Goal: Task Accomplishment & Management: Use online tool/utility

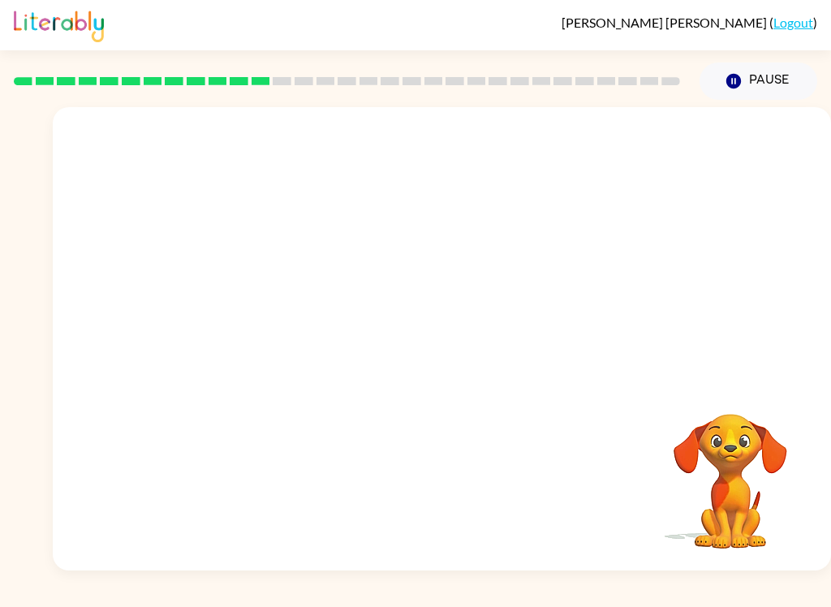
click at [755, 381] on div "Your browser must support playing .mp4 files to use Literably. Please try using…" at bounding box center [442, 338] width 778 height 463
click at [739, 417] on video "Your browser must support playing .mp4 files to use Literably. Please try using…" at bounding box center [730, 470] width 162 height 162
click at [399, 240] on video "Your browser must support playing .mp4 files to use Literably. Please try using…" at bounding box center [442, 243] width 778 height 273
click at [642, 197] on video "Your browser must support playing .mp4 files to use Literably. Please try using…" at bounding box center [442, 243] width 778 height 273
click at [464, 356] on div at bounding box center [442, 346] width 104 height 59
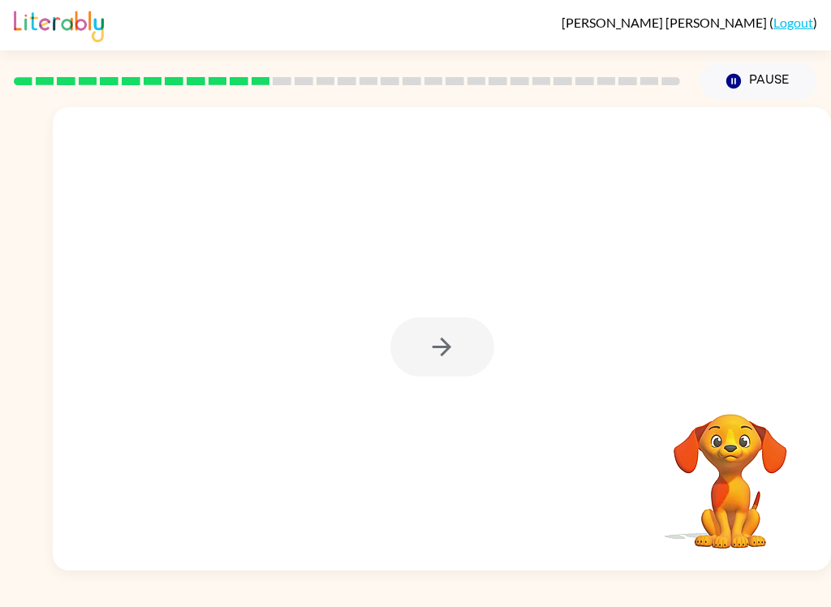
click at [463, 356] on div at bounding box center [442, 346] width 104 height 59
click at [469, 343] on div at bounding box center [442, 346] width 104 height 59
click at [457, 362] on div at bounding box center [442, 346] width 104 height 59
click at [471, 346] on div at bounding box center [442, 346] width 104 height 59
click at [454, 346] on div at bounding box center [442, 346] width 104 height 59
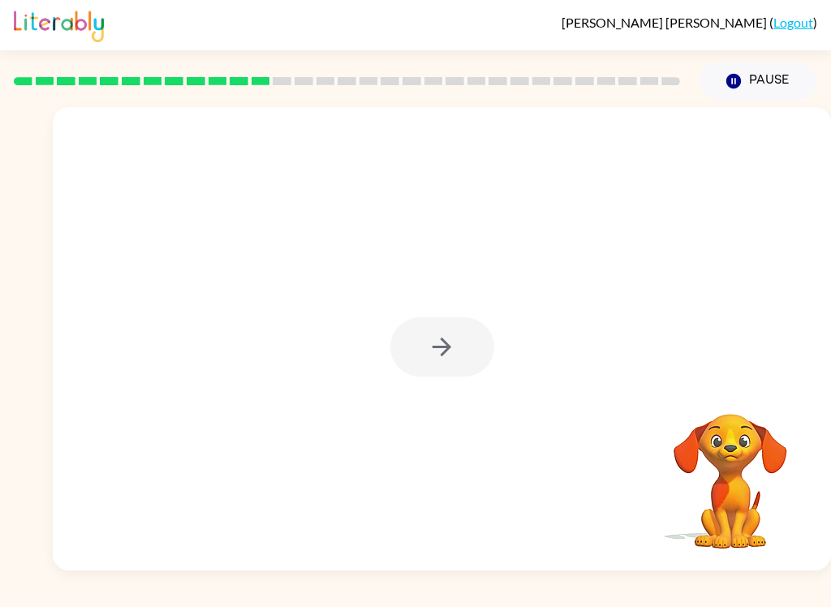
click at [453, 346] on div at bounding box center [442, 346] width 104 height 59
click at [457, 347] on div at bounding box center [442, 346] width 104 height 59
click at [459, 359] on div at bounding box center [442, 346] width 104 height 59
click at [457, 364] on div at bounding box center [442, 346] width 104 height 59
click at [480, 344] on button "button" at bounding box center [442, 346] width 104 height 59
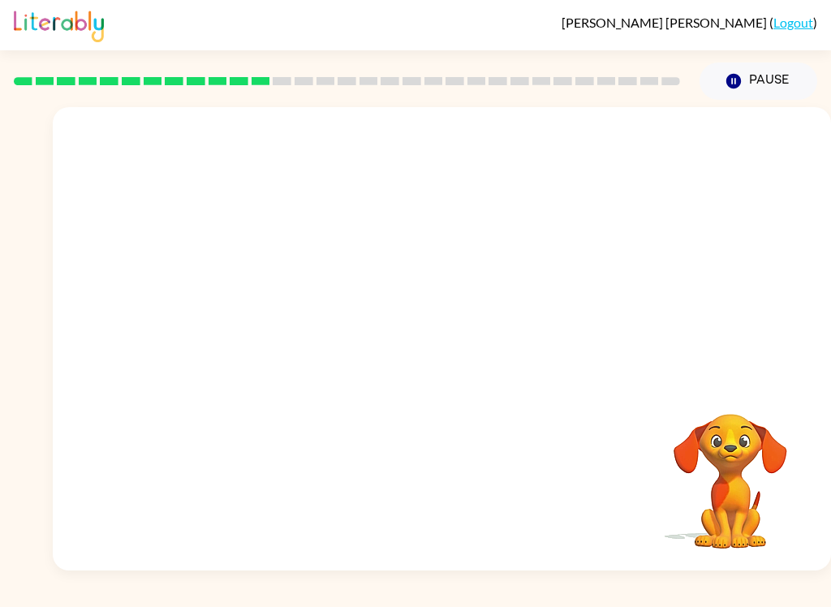
click at [460, 351] on div at bounding box center [442, 243] width 778 height 273
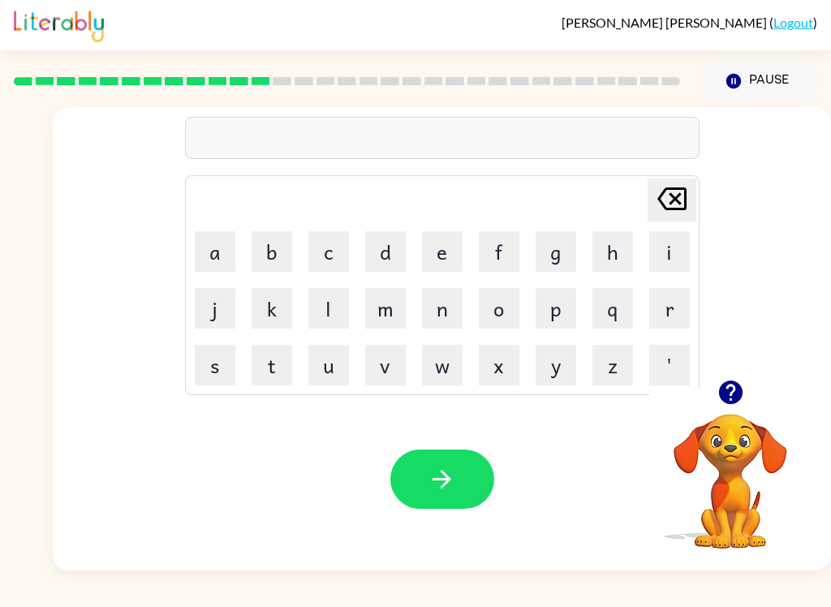
click at [275, 239] on button "b" at bounding box center [272, 251] width 41 height 41
click at [447, 249] on button "e" at bounding box center [442, 251] width 41 height 41
click at [375, 255] on button "d" at bounding box center [385, 251] width 41 height 41
click at [279, 370] on button "t" at bounding box center [272, 365] width 41 height 41
click at [669, 254] on button "i" at bounding box center [669, 251] width 41 height 41
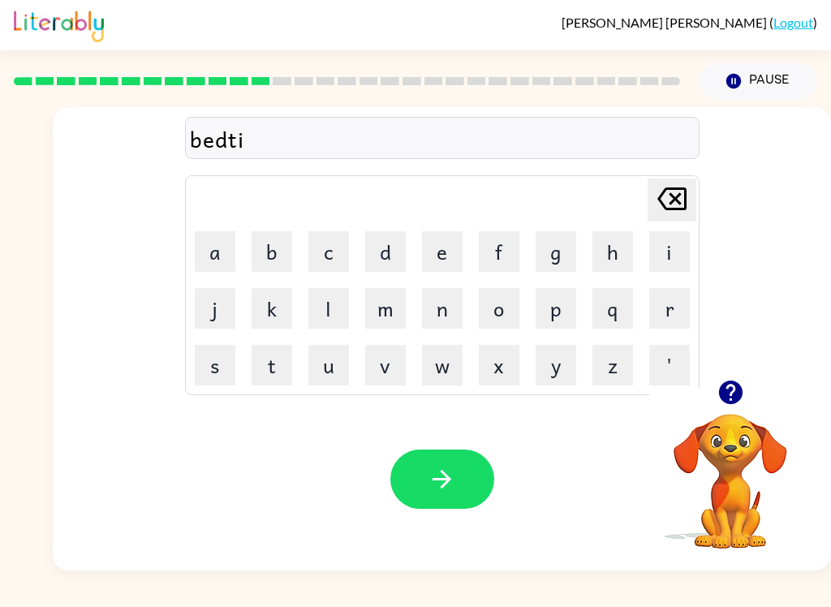
click at [387, 304] on button "m" at bounding box center [385, 308] width 41 height 41
click at [441, 257] on button "e" at bounding box center [442, 251] width 41 height 41
click at [442, 467] on icon "button" at bounding box center [442, 479] width 28 height 28
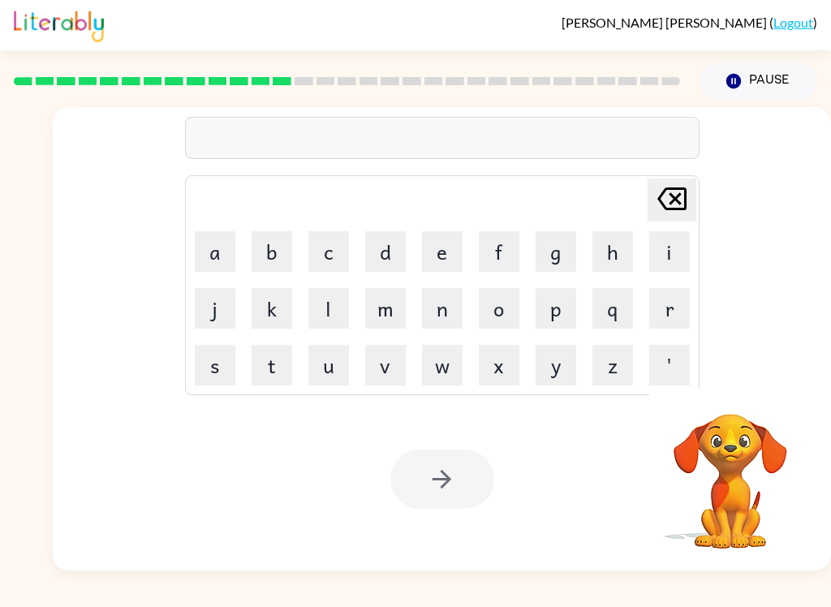
click at [500, 239] on button "f" at bounding box center [499, 251] width 41 height 41
click at [678, 239] on button "i" at bounding box center [669, 251] width 41 height 41
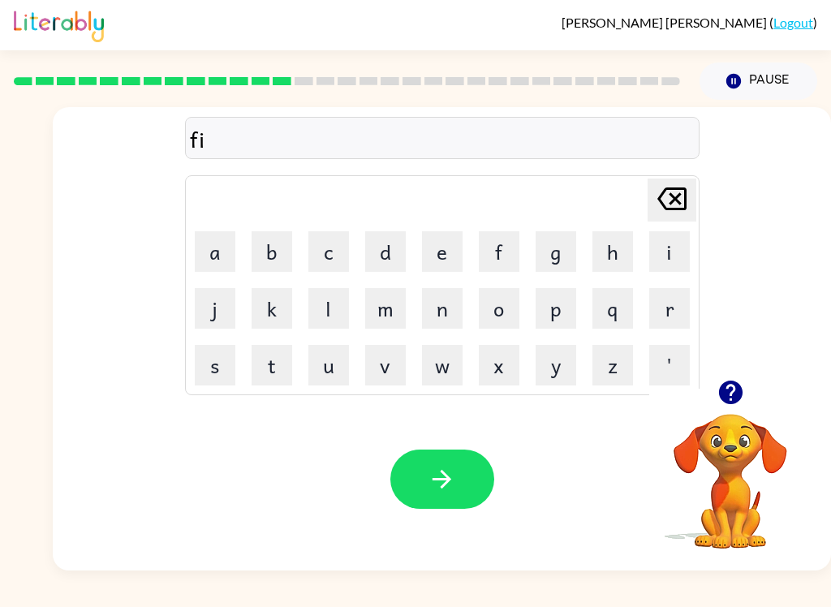
click at [269, 363] on button "t" at bounding box center [272, 365] width 41 height 41
click at [435, 319] on button "n" at bounding box center [442, 308] width 41 height 41
click at [443, 257] on button "e" at bounding box center [442, 251] width 41 height 41
click at [209, 365] on button "s" at bounding box center [215, 365] width 41 height 41
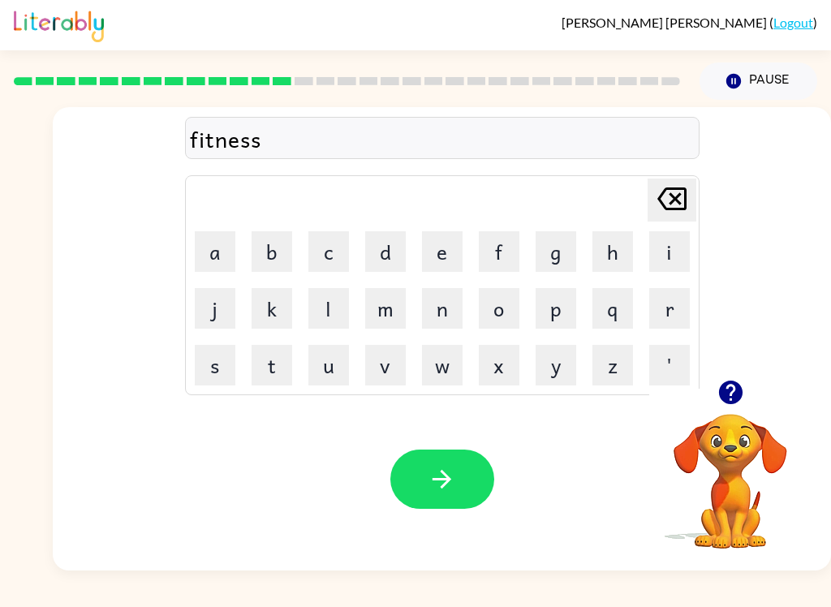
click at [454, 485] on icon "button" at bounding box center [442, 479] width 28 height 28
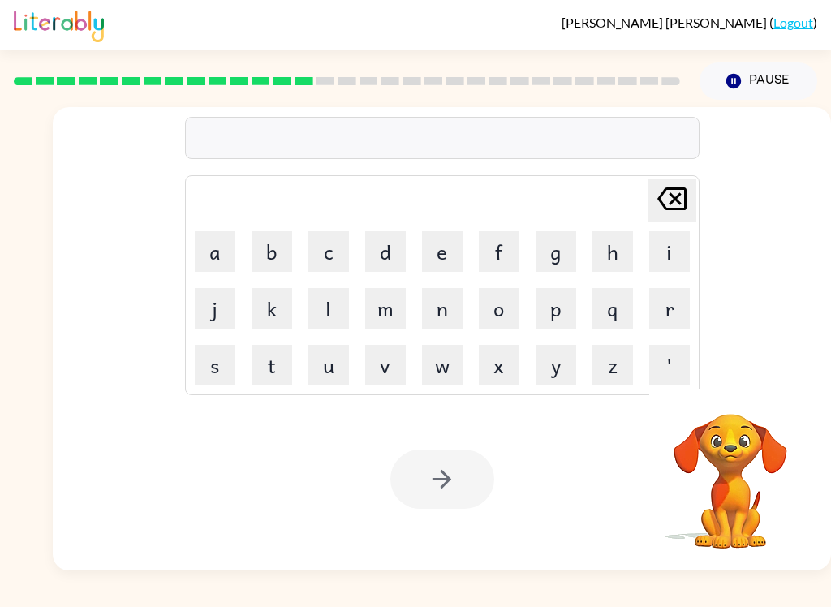
click at [384, 249] on button "d" at bounding box center [385, 251] width 41 height 41
click at [440, 256] on button "e" at bounding box center [442, 251] width 41 height 41
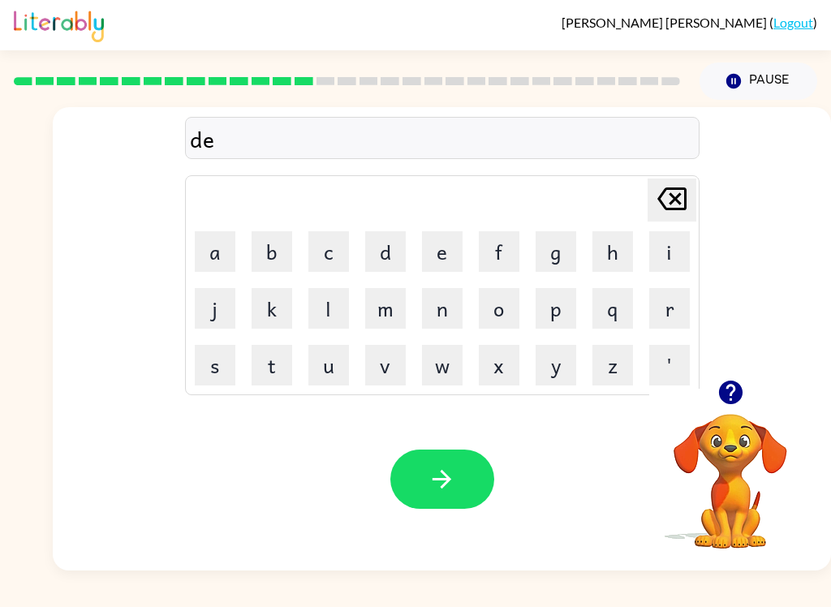
click at [321, 312] on button "l" at bounding box center [328, 308] width 41 height 41
click at [217, 256] on button "a" at bounding box center [215, 251] width 41 height 41
click at [544, 383] on button "y" at bounding box center [556, 365] width 41 height 41
click at [436, 469] on icon "button" at bounding box center [442, 479] width 28 height 28
click at [266, 361] on button "t" at bounding box center [272, 365] width 41 height 41
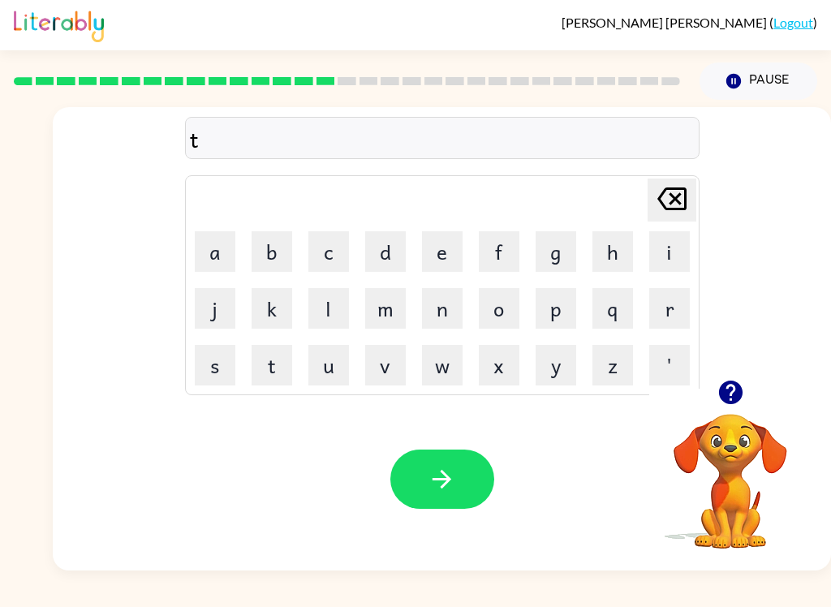
click at [321, 363] on button "u" at bounding box center [328, 365] width 41 height 41
click at [674, 307] on button "r" at bounding box center [669, 308] width 41 height 41
click at [433, 302] on button "n" at bounding box center [442, 308] width 41 height 41
click at [438, 462] on button "button" at bounding box center [442, 479] width 104 height 59
click at [455, 254] on button "e" at bounding box center [442, 251] width 41 height 41
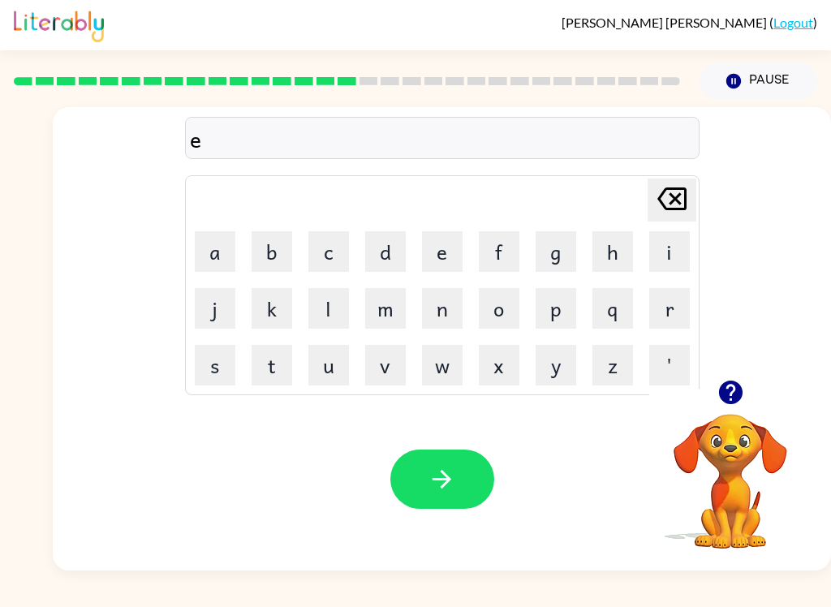
click at [665, 195] on icon at bounding box center [671, 198] width 29 height 23
click at [215, 362] on button "s" at bounding box center [215, 365] width 41 height 41
click at [434, 250] on button "e" at bounding box center [442, 251] width 41 height 41
click at [283, 359] on button "t" at bounding box center [272, 365] width 41 height 41
click at [475, 476] on button "button" at bounding box center [442, 479] width 104 height 59
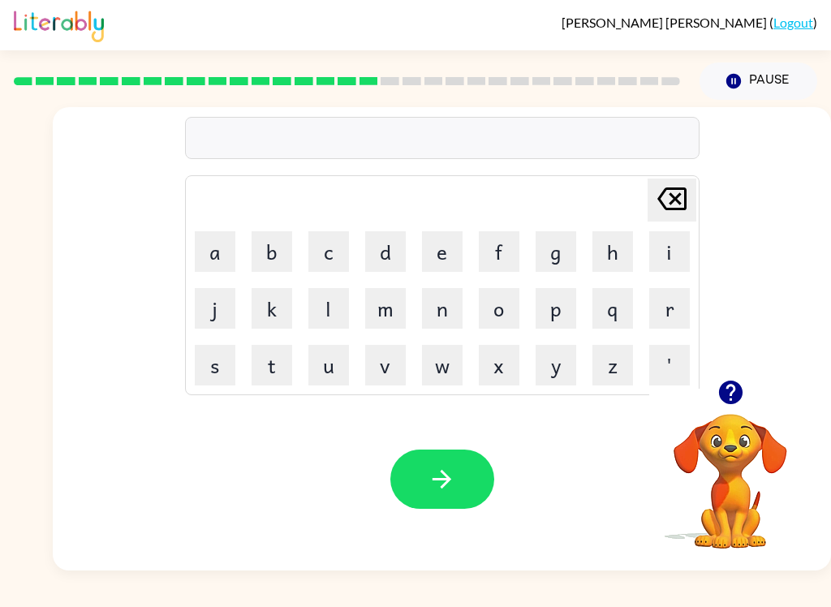
click at [657, 316] on button "r" at bounding box center [669, 308] width 41 height 41
click at [672, 243] on button "i" at bounding box center [669, 251] width 41 height 41
click at [450, 301] on button "n" at bounding box center [442, 308] width 41 height 41
click at [675, 256] on button "i" at bounding box center [669, 251] width 41 height 41
click at [437, 299] on button "n" at bounding box center [442, 308] width 41 height 41
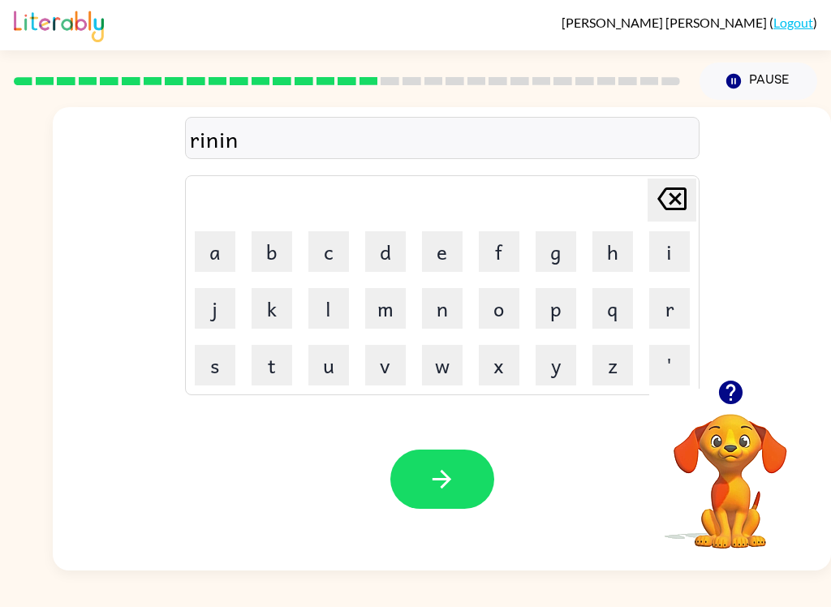
click at [560, 239] on button "g" at bounding box center [556, 251] width 41 height 41
click at [436, 493] on icon "button" at bounding box center [442, 479] width 28 height 28
click at [756, 487] on video "Your browser must support playing .mp4 files to use Literably. Please try using…" at bounding box center [730, 470] width 162 height 162
click at [742, 490] on video "Your browser must support playing .mp4 files to use Literably. Please try using…" at bounding box center [730, 470] width 162 height 162
click at [739, 471] on video "Your browser must support playing .mp4 files to use Literably. Please try using…" at bounding box center [730, 470] width 162 height 162
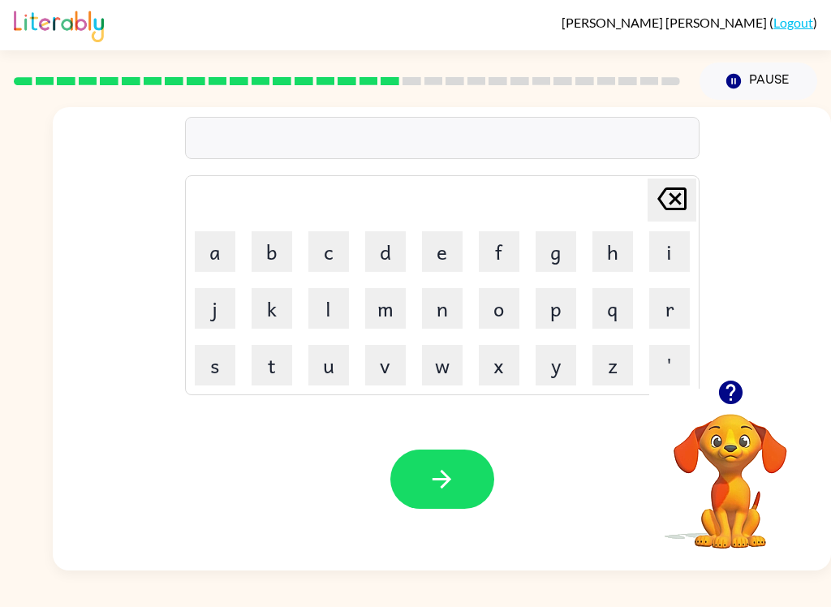
click at [739, 471] on video "Your browser must support playing .mp4 files to use Literably. Please try using…" at bounding box center [730, 470] width 162 height 162
click at [743, 462] on video "Your browser must support playing .mp4 files to use Literably. Please try using…" at bounding box center [730, 470] width 162 height 162
click at [746, 445] on video "Your browser must support playing .mp4 files to use Literably. Please try using…" at bounding box center [730, 470] width 162 height 162
click at [721, 439] on video "Your browser must support playing .mp4 files to use Literably. Please try using…" at bounding box center [730, 470] width 162 height 162
click at [743, 447] on video "Your browser must support playing .mp4 files to use Literably. Please try using…" at bounding box center [730, 470] width 162 height 162
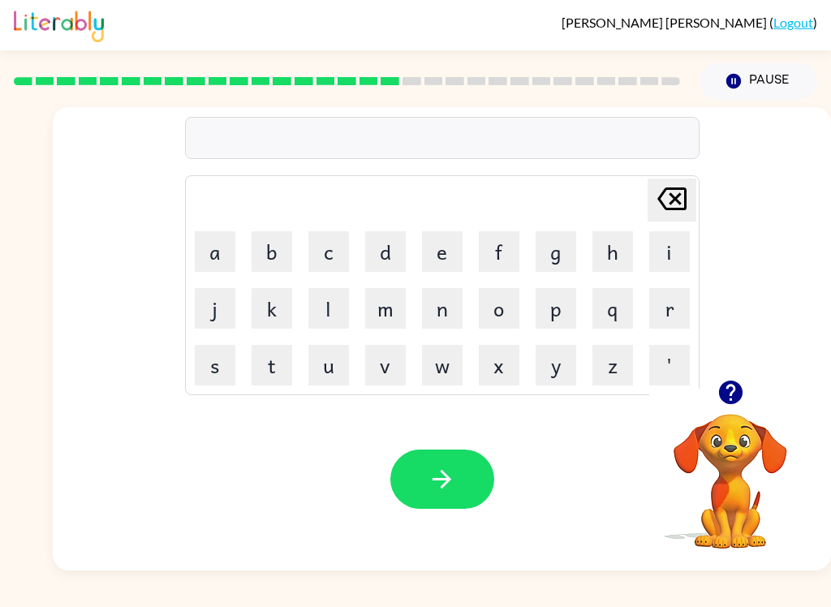
click at [743, 447] on video "Your browser must support playing .mp4 files to use Literably. Please try using…" at bounding box center [730, 470] width 162 height 162
click at [735, 455] on video "Your browser must support playing .mp4 files to use Literably. Please try using…" at bounding box center [730, 470] width 162 height 162
click at [732, 456] on video "Your browser must support playing .mp4 files to use Literably. Please try using…" at bounding box center [730, 470] width 162 height 162
click at [748, 446] on video "Your browser must support playing .mp4 files to use Literably. Please try using…" at bounding box center [730, 470] width 162 height 162
click at [736, 446] on video "Your browser must support playing .mp4 files to use Literably. Please try using…" at bounding box center [730, 470] width 162 height 162
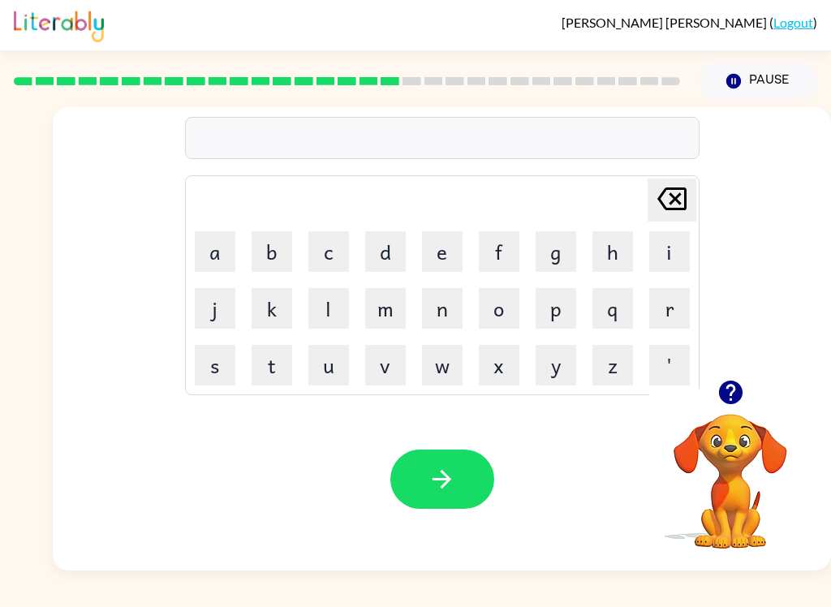
click at [739, 455] on video "Your browser must support playing .mp4 files to use Literably. Please try using…" at bounding box center [730, 470] width 162 height 162
click at [730, 463] on video "Your browser must support playing .mp4 files to use Literably. Please try using…" at bounding box center [730, 470] width 162 height 162
click at [784, 505] on video "Your browser must support playing .mp4 files to use Literably. Please try using…" at bounding box center [730, 470] width 162 height 162
click at [734, 494] on video "Your browser must support playing .mp4 files to use Literably. Please try using…" at bounding box center [730, 470] width 162 height 162
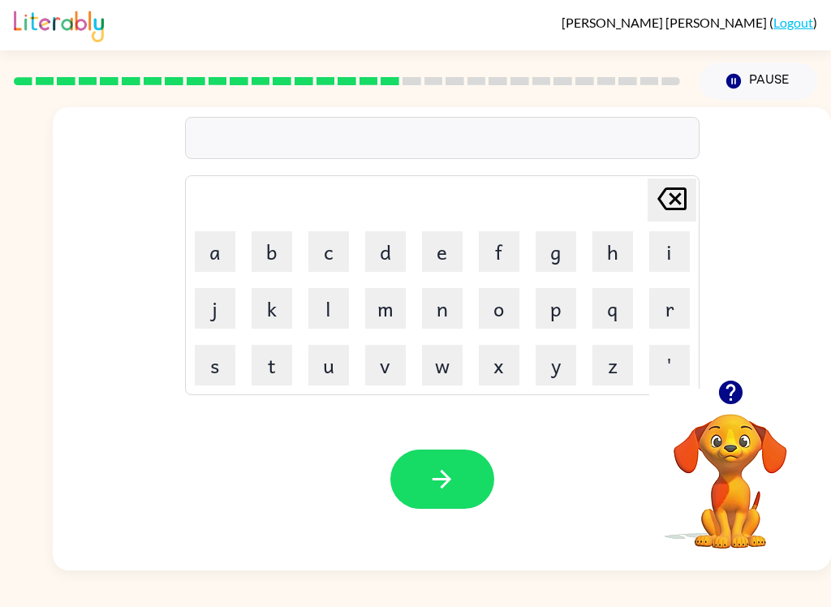
click at [733, 493] on video "Your browser must support playing .mp4 files to use Literably. Please try using…" at bounding box center [730, 470] width 162 height 162
click at [757, 466] on video "Your browser must support playing .mp4 files to use Literably. Please try using…" at bounding box center [730, 470] width 162 height 162
click at [772, 71] on button "Pause Pause" at bounding box center [759, 80] width 118 height 37
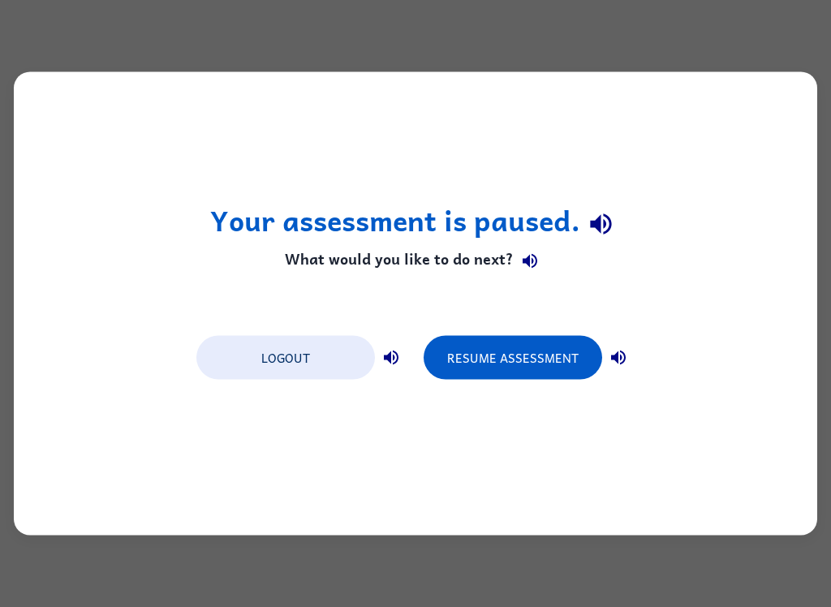
click at [521, 359] on button "Resume Assessment" at bounding box center [513, 358] width 179 height 44
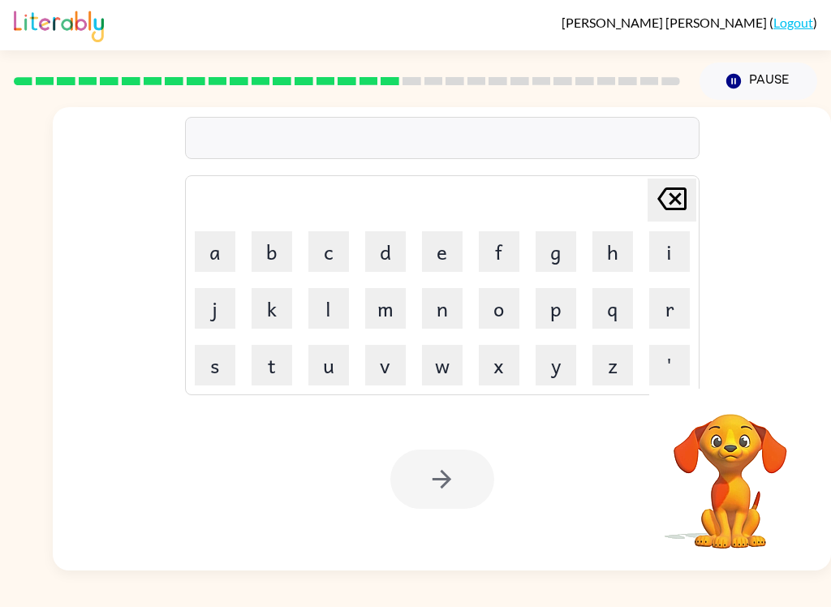
click at [751, 472] on video "Your browser must support playing .mp4 files to use Literably. Please try using…" at bounding box center [730, 470] width 162 height 162
click at [742, 467] on video "Your browser must support playing .mp4 files to use Literably. Please try using…" at bounding box center [730, 470] width 162 height 162
click at [741, 467] on video "Your browser must support playing .mp4 files to use Literably. Please try using…" at bounding box center [730, 470] width 162 height 162
click at [549, 310] on button "p" at bounding box center [556, 308] width 41 height 41
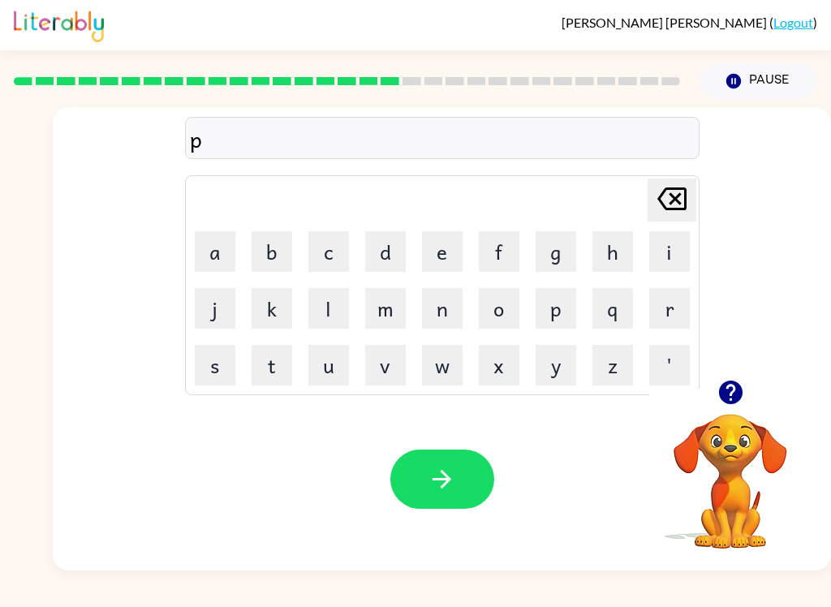
click at [321, 312] on button "l" at bounding box center [328, 308] width 41 height 41
click at [223, 243] on button "a" at bounding box center [215, 251] width 41 height 41
click at [218, 366] on button "s" at bounding box center [215, 365] width 41 height 41
click at [265, 369] on button "t" at bounding box center [272, 365] width 41 height 41
click at [660, 252] on button "i" at bounding box center [669, 251] width 41 height 41
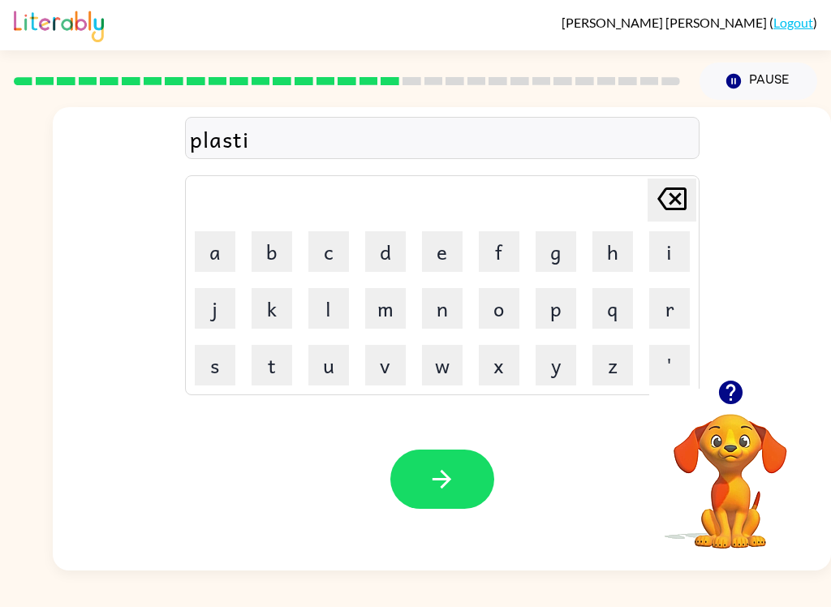
click at [325, 243] on button "c" at bounding box center [328, 251] width 41 height 41
click at [470, 494] on button "button" at bounding box center [442, 479] width 104 height 59
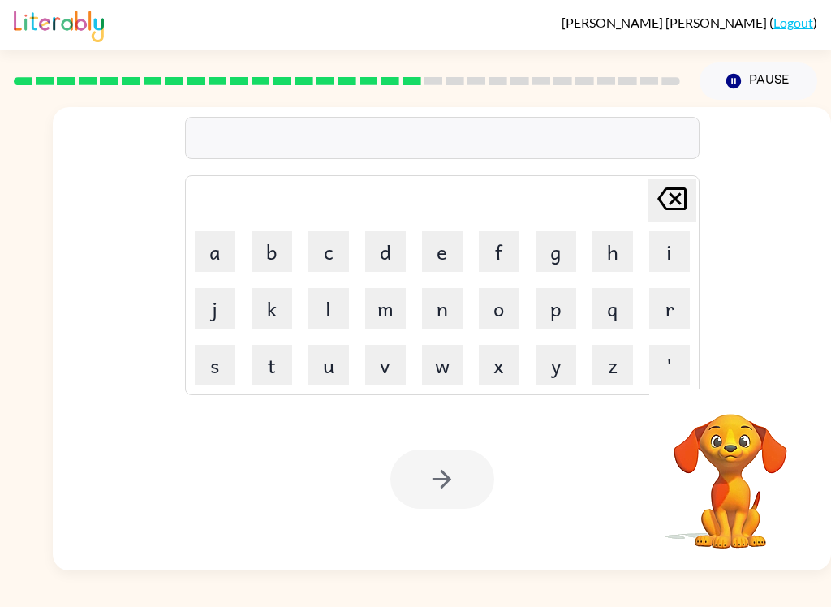
click at [393, 238] on button "d" at bounding box center [385, 251] width 41 height 41
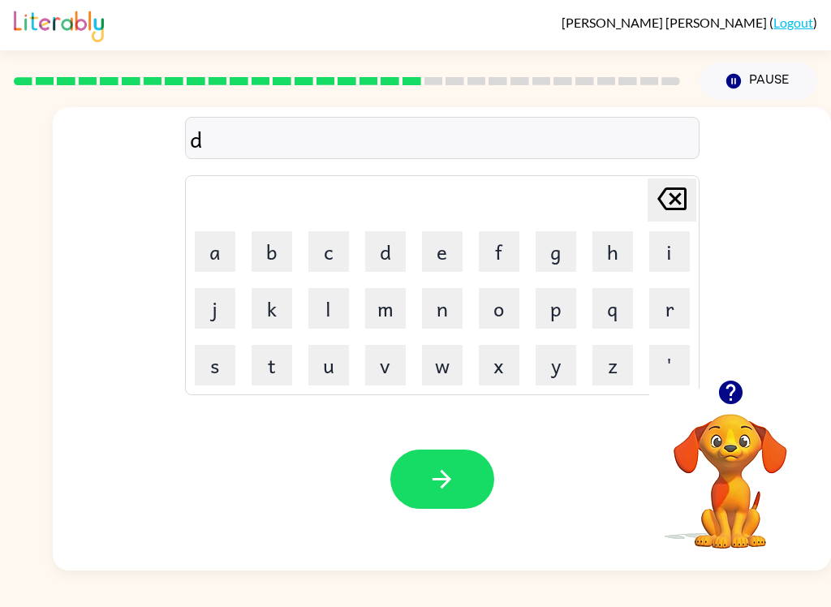
click at [673, 256] on button "i" at bounding box center [669, 251] width 41 height 41
click at [216, 364] on button "s" at bounding box center [215, 365] width 41 height 41
click at [668, 196] on icon at bounding box center [671, 198] width 29 height 23
click at [661, 195] on icon "[PERSON_NAME] last character input" at bounding box center [672, 198] width 39 height 39
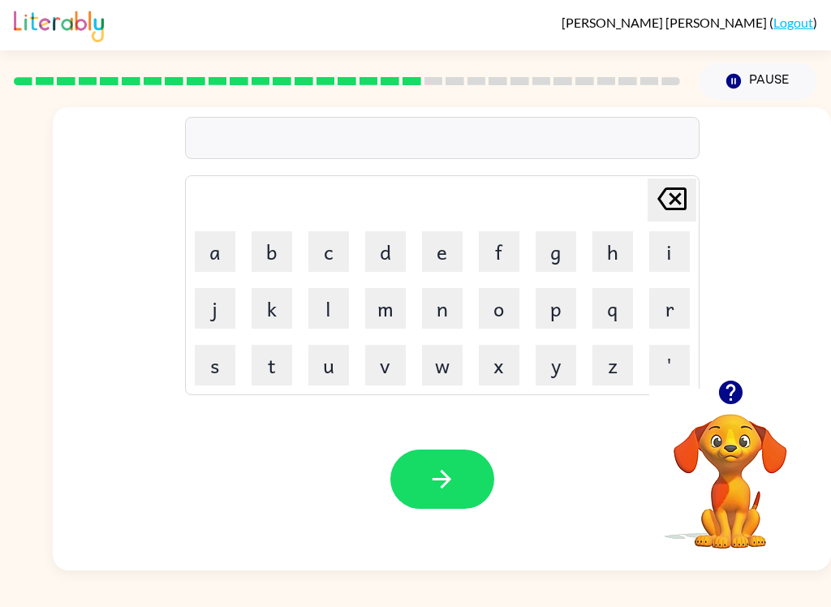
click at [269, 373] on button "t" at bounding box center [272, 365] width 41 height 41
click at [609, 252] on button "h" at bounding box center [613, 251] width 41 height 41
click at [664, 264] on button "i" at bounding box center [669, 251] width 41 height 41
click at [206, 377] on button "s" at bounding box center [215, 365] width 41 height 41
click at [561, 290] on button "p" at bounding box center [556, 308] width 41 height 41
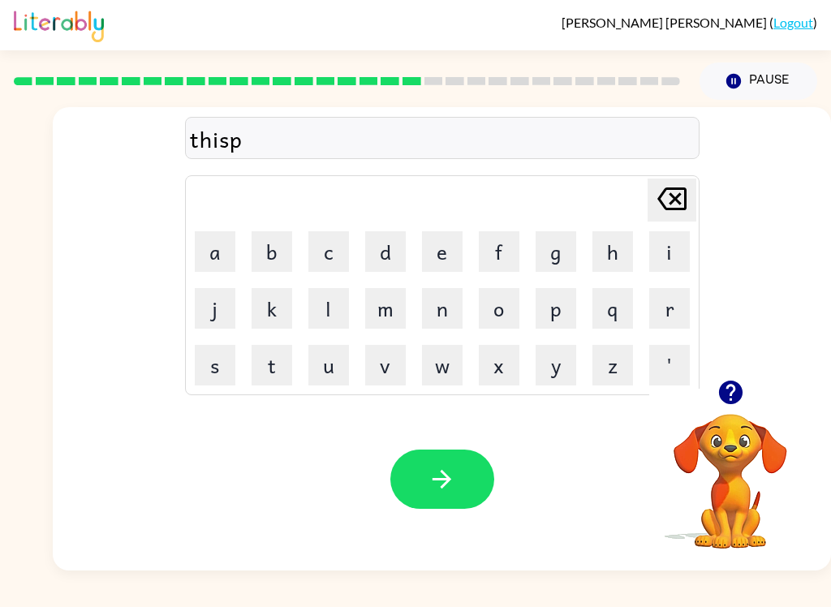
click at [330, 306] on button "l" at bounding box center [328, 308] width 41 height 41
click at [213, 247] on button "a" at bounding box center [215, 251] width 41 height 41
click at [558, 372] on button "y" at bounding box center [556, 365] width 41 height 41
click at [454, 470] on icon "button" at bounding box center [442, 479] width 28 height 28
click at [386, 248] on button "d" at bounding box center [385, 251] width 41 height 41
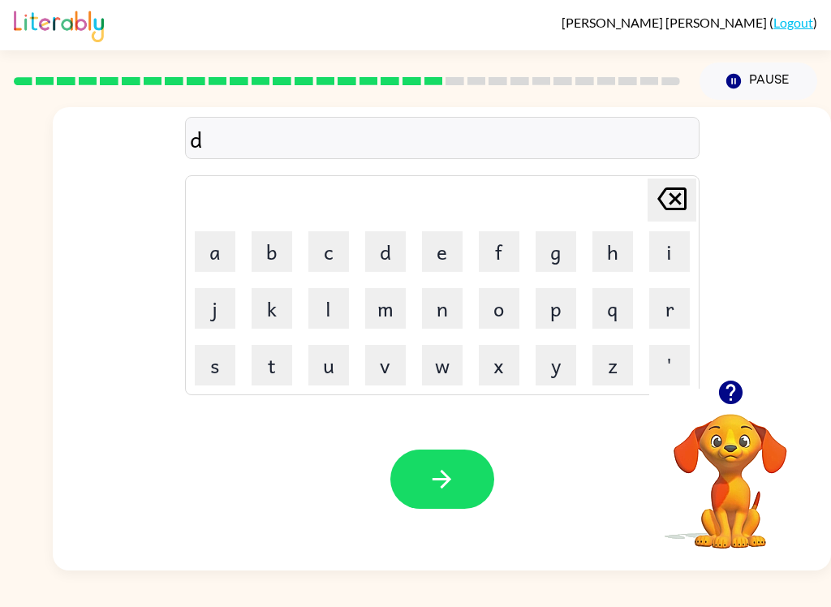
click at [325, 356] on button "u" at bounding box center [328, 365] width 41 height 41
click at [215, 357] on button "s" at bounding box center [215, 365] width 41 height 41
click at [269, 362] on button "t" at bounding box center [272, 365] width 41 height 41
click at [674, 248] on button "i" at bounding box center [669, 251] width 41 height 41
click at [382, 253] on button "d" at bounding box center [385, 251] width 41 height 41
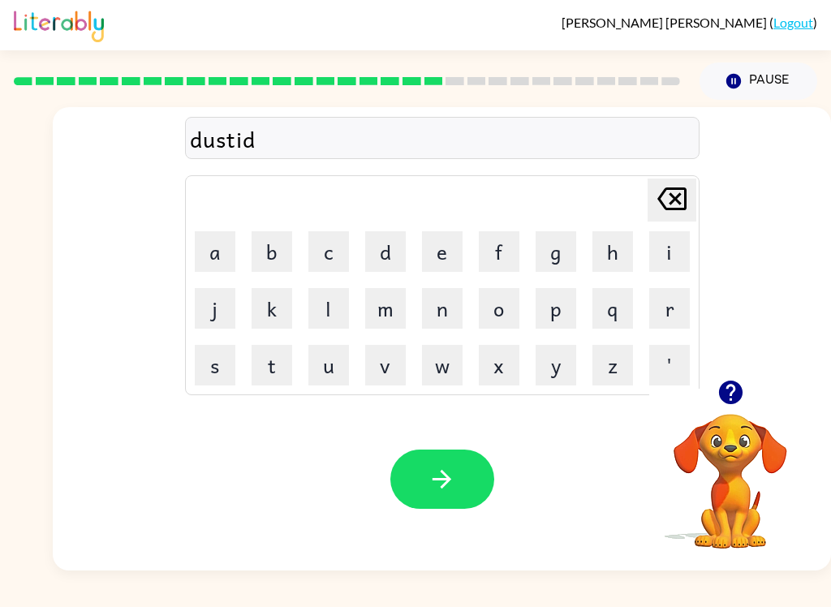
click at [429, 480] on icon "button" at bounding box center [442, 479] width 28 height 28
click at [224, 368] on button "s" at bounding box center [215, 365] width 41 height 41
click at [451, 246] on button "e" at bounding box center [442, 251] width 41 height 41
click at [272, 373] on button "t" at bounding box center [272, 365] width 41 height 41
click at [430, 247] on button "e" at bounding box center [442, 251] width 41 height 41
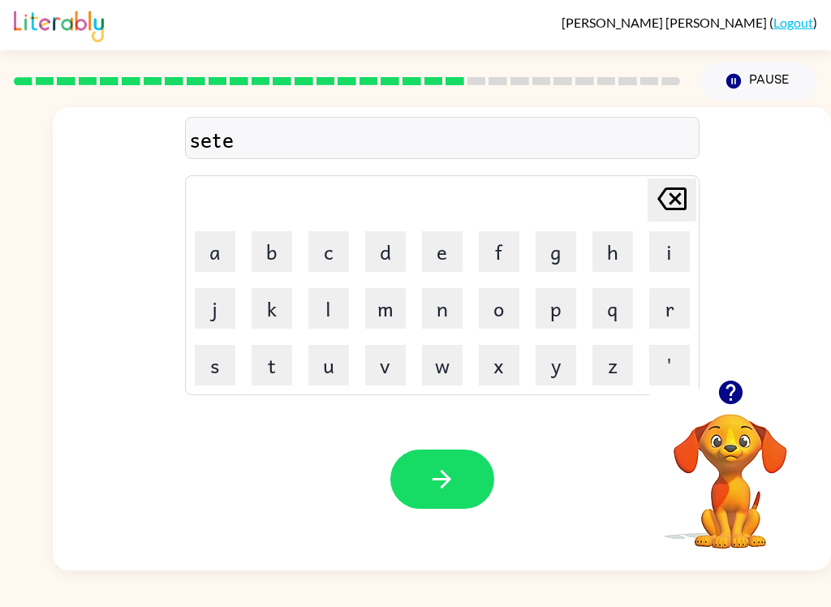
click at [561, 312] on button "p" at bounding box center [556, 308] width 41 height 41
click at [448, 244] on button "e" at bounding box center [442, 251] width 41 height 41
click at [448, 243] on button "e" at bounding box center [442, 251] width 41 height 41
click at [444, 477] on icon "button" at bounding box center [442, 479] width 28 height 28
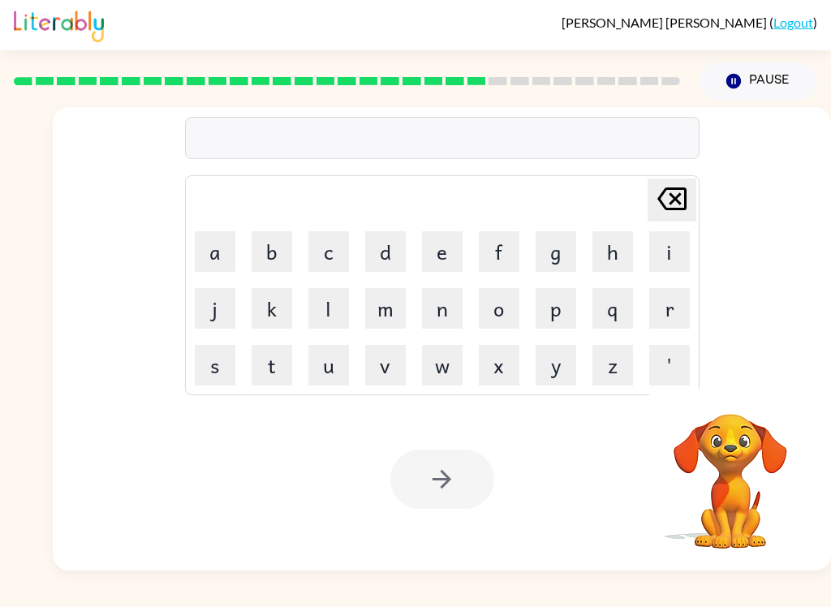
click at [682, 314] on button "r" at bounding box center [669, 308] width 41 height 41
click at [203, 261] on button "a" at bounding box center [215, 251] width 41 height 41
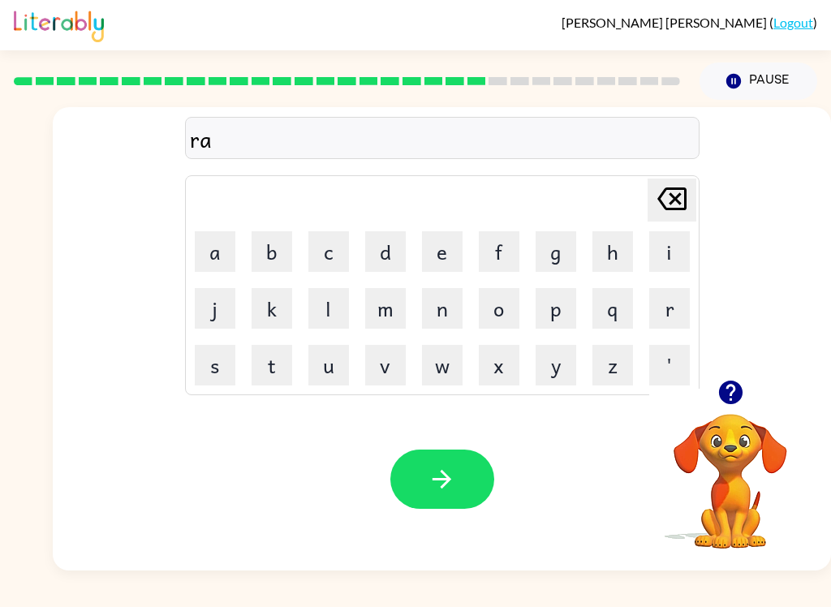
click at [670, 264] on button "i" at bounding box center [669, 251] width 41 height 41
click at [431, 308] on button "n" at bounding box center [442, 308] width 41 height 41
click at [317, 254] on button "c" at bounding box center [328, 251] width 41 height 41
click at [501, 308] on button "o" at bounding box center [499, 308] width 41 height 41
click at [224, 245] on button "a" at bounding box center [215, 251] width 41 height 41
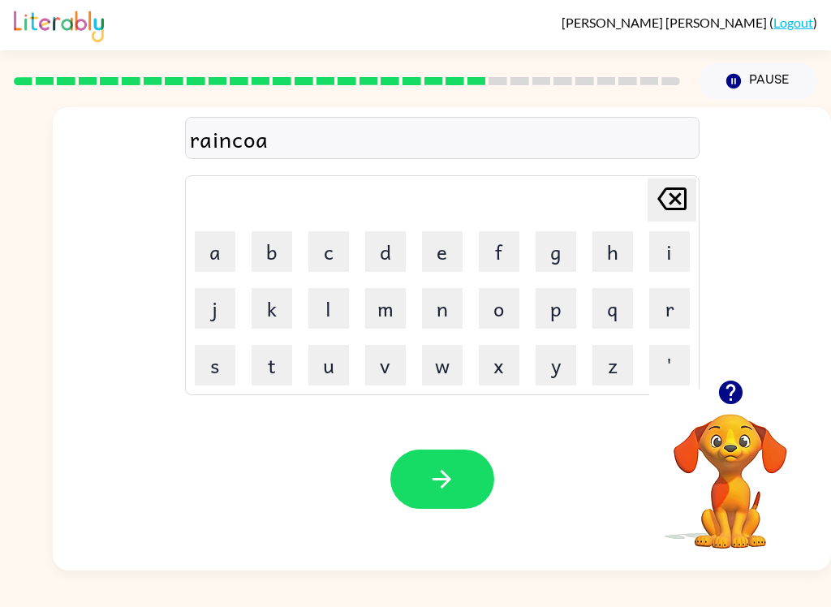
click at [269, 373] on button "t" at bounding box center [272, 365] width 41 height 41
click at [479, 485] on button "button" at bounding box center [442, 479] width 104 height 59
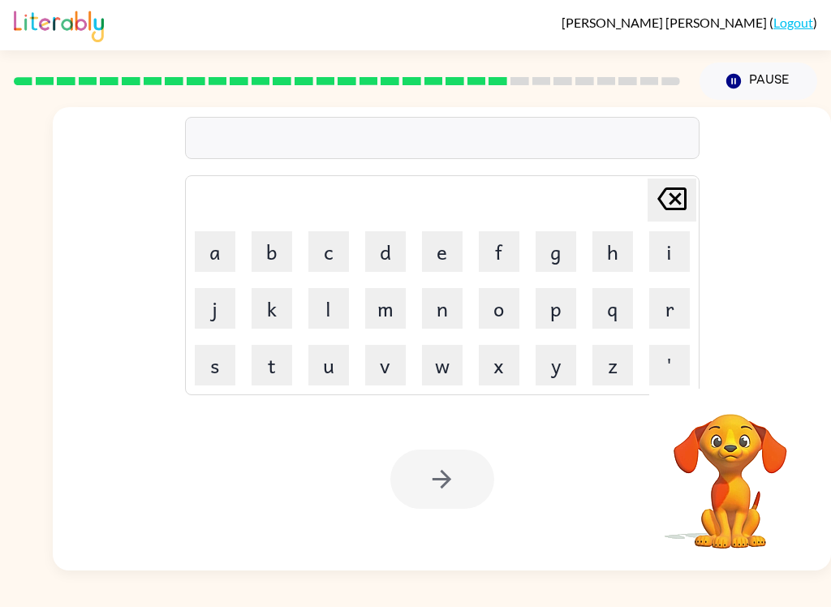
click at [381, 309] on button "m" at bounding box center [385, 308] width 41 height 41
click at [228, 243] on button "a" at bounding box center [215, 251] width 41 height 41
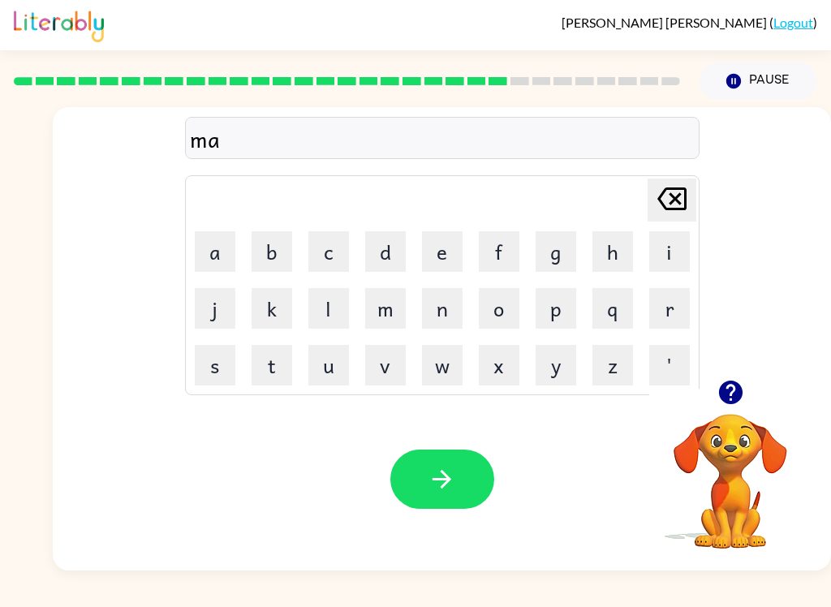
click at [672, 304] on button "r" at bounding box center [669, 308] width 41 height 41
click at [256, 310] on button "k" at bounding box center [272, 308] width 41 height 41
click at [446, 256] on button "e" at bounding box center [442, 251] width 41 height 41
click at [665, 312] on button "r" at bounding box center [669, 308] width 41 height 41
click at [435, 483] on icon "button" at bounding box center [442, 479] width 28 height 28
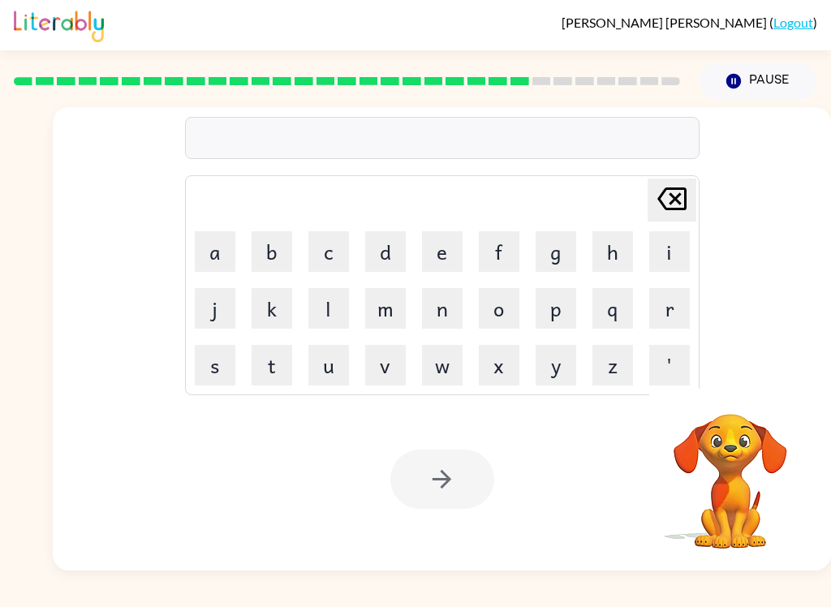
click at [216, 248] on button "a" at bounding box center [215, 251] width 41 height 41
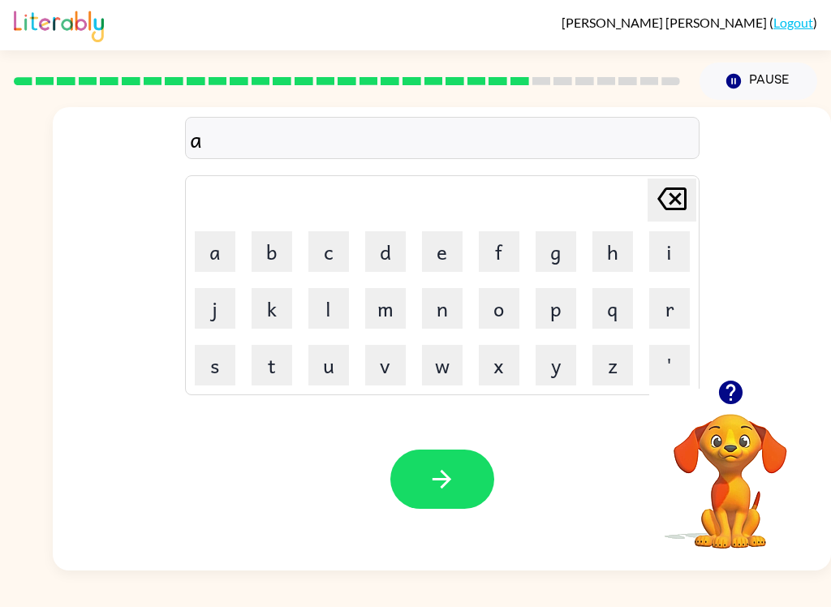
click at [390, 251] on button "d" at bounding box center [385, 251] width 41 height 41
click at [220, 251] on button "a" at bounding box center [215, 251] width 41 height 41
click at [437, 315] on button "n" at bounding box center [442, 308] width 41 height 41
click at [215, 364] on button "s" at bounding box center [215, 365] width 41 height 41
click at [661, 262] on button "i" at bounding box center [669, 251] width 41 height 41
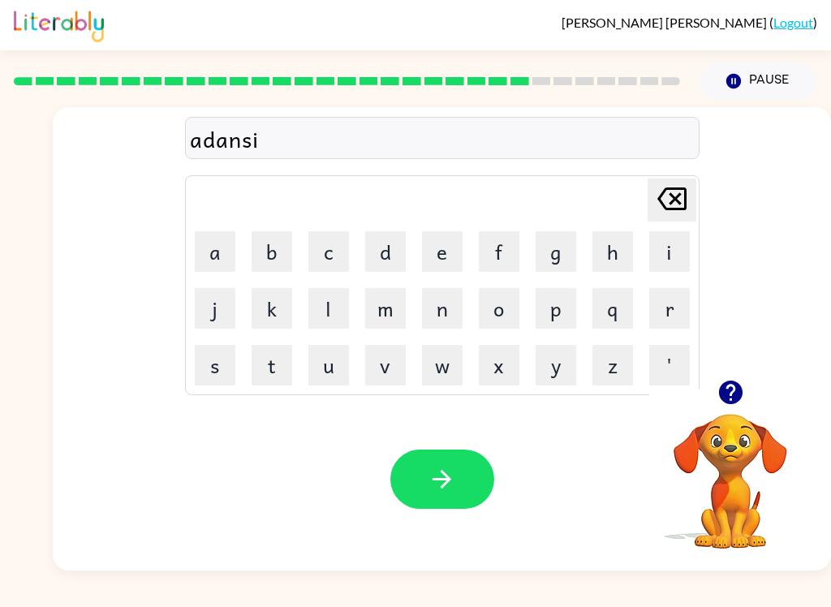
click at [441, 305] on button "n" at bounding box center [442, 308] width 41 height 41
click at [430, 486] on icon "button" at bounding box center [442, 479] width 28 height 28
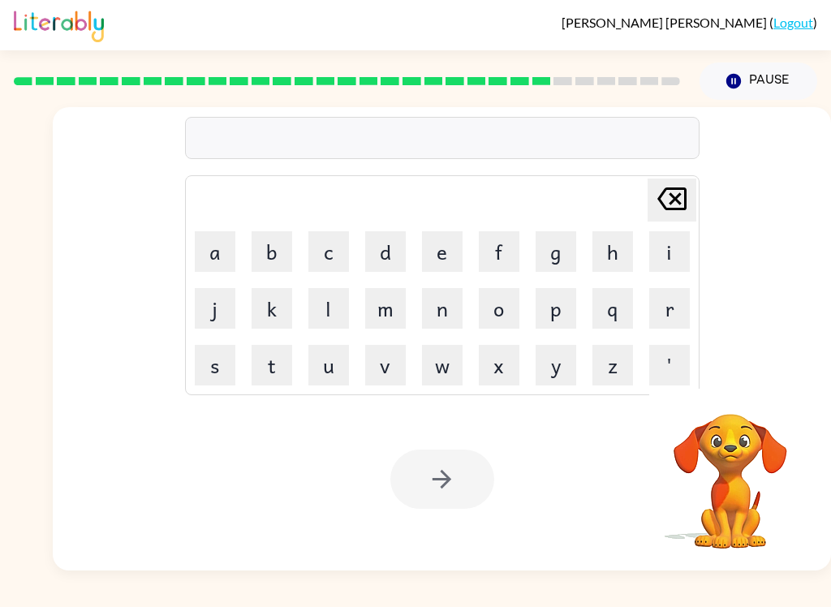
click at [558, 250] on button "g" at bounding box center [556, 251] width 41 height 41
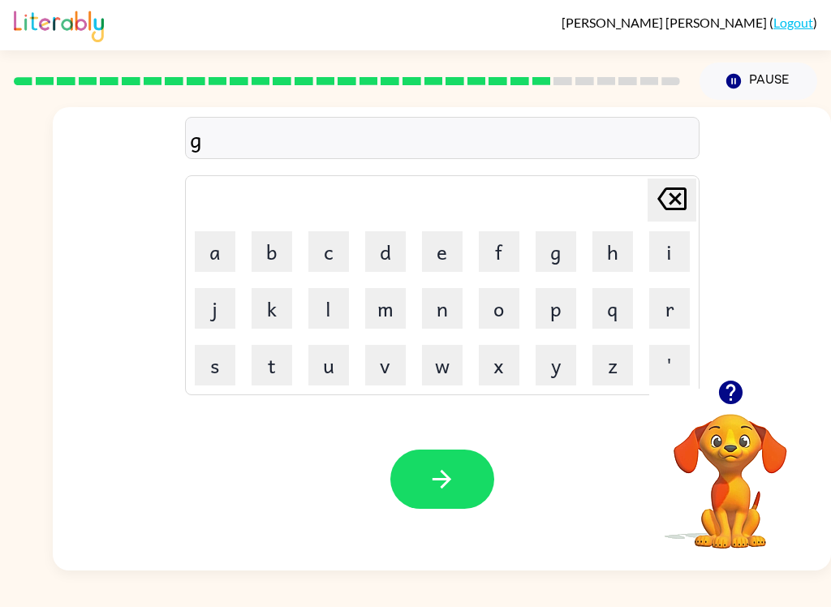
click at [553, 305] on button "p" at bounding box center [556, 308] width 41 height 41
click at [674, 200] on icon "[PERSON_NAME] last character input" at bounding box center [672, 198] width 39 height 39
click at [518, 305] on button "o" at bounding box center [499, 308] width 41 height 41
click at [387, 239] on button "d" at bounding box center [385, 251] width 41 height 41
click at [276, 246] on button "b" at bounding box center [272, 251] width 41 height 41
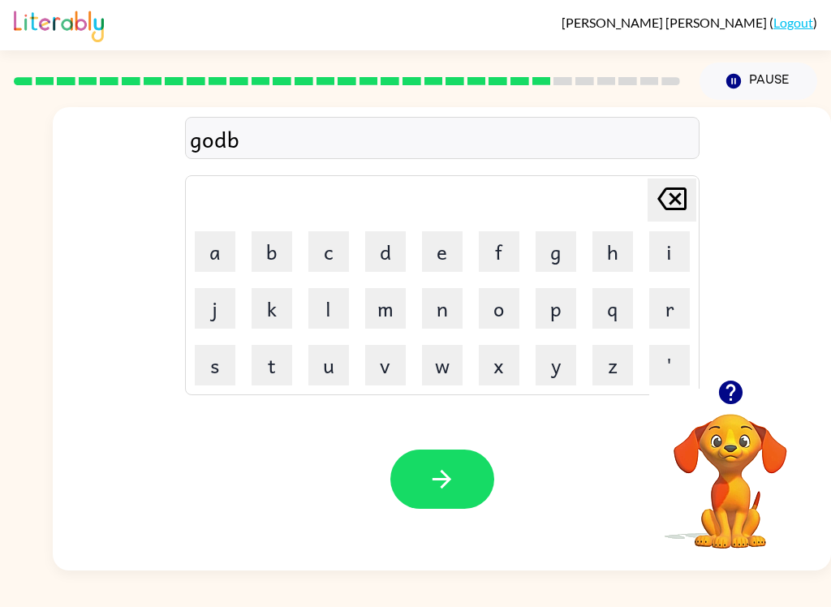
click at [322, 315] on button "l" at bounding box center [328, 308] width 41 height 41
click at [672, 249] on button "i" at bounding box center [669, 251] width 41 height 41
click at [437, 303] on button "n" at bounding box center [442, 308] width 41 height 41
click at [463, 469] on button "button" at bounding box center [442, 479] width 104 height 59
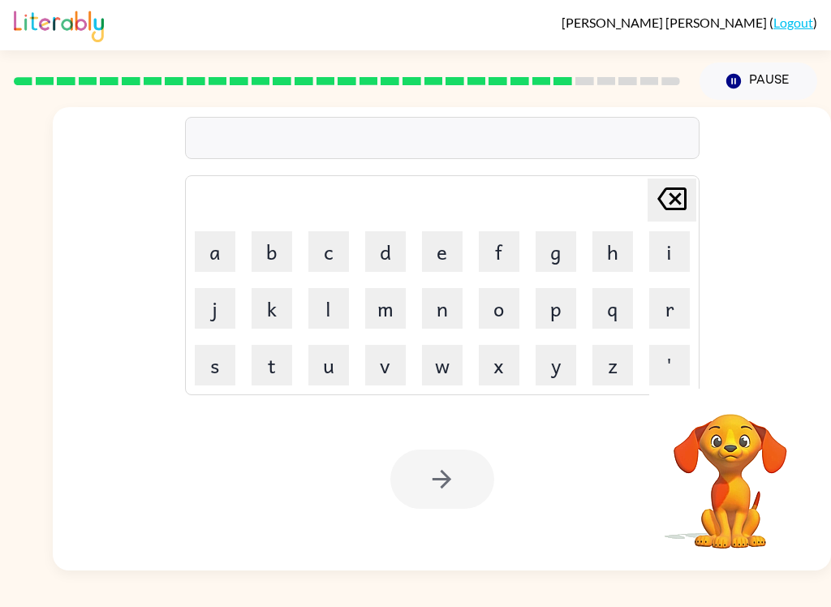
click at [540, 252] on button "g" at bounding box center [556, 251] width 41 height 41
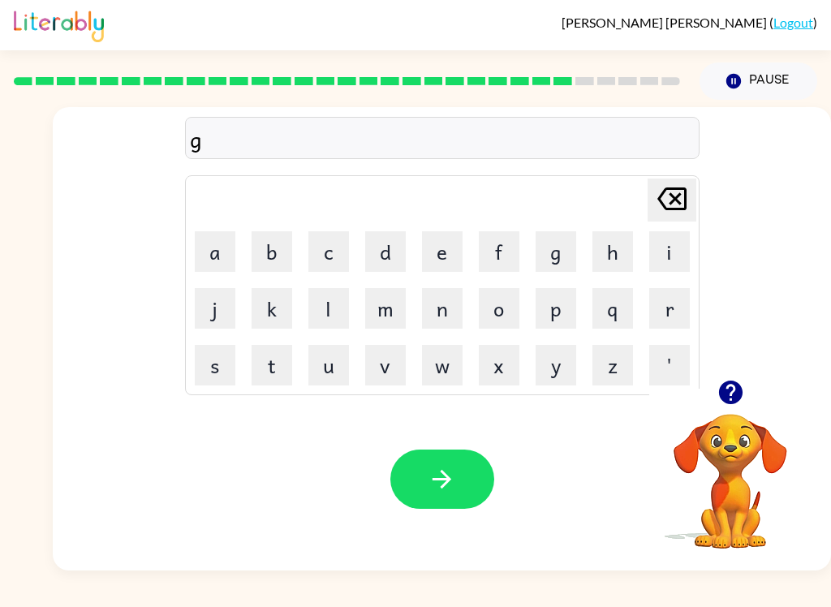
click at [504, 305] on button "o" at bounding box center [499, 308] width 41 height 41
click at [394, 364] on button "v" at bounding box center [385, 365] width 41 height 41
click at [436, 261] on button "e" at bounding box center [442, 251] width 41 height 41
click at [679, 297] on button "r" at bounding box center [669, 308] width 41 height 41
click at [386, 313] on button "m" at bounding box center [385, 308] width 41 height 41
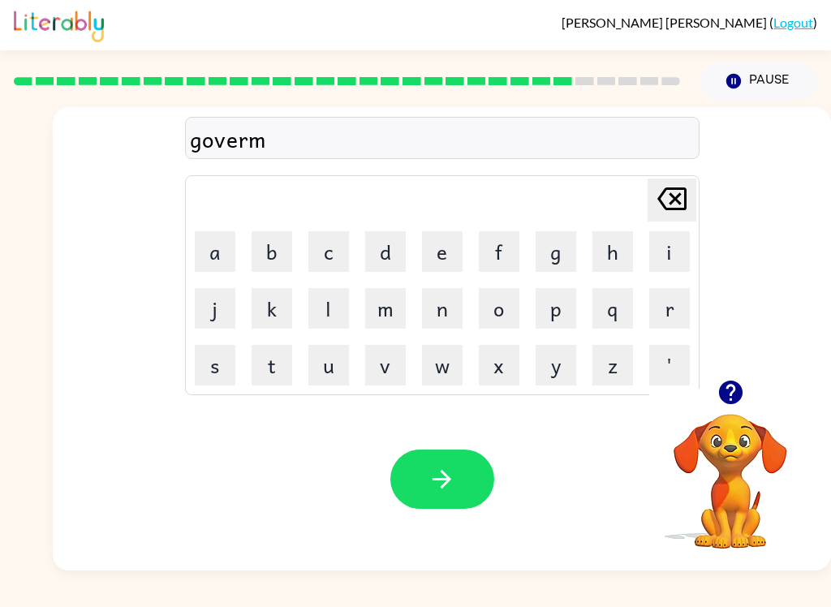
click at [437, 248] on button "e" at bounding box center [442, 251] width 41 height 41
click at [446, 305] on button "n" at bounding box center [442, 308] width 41 height 41
click at [276, 374] on button "t" at bounding box center [272, 365] width 41 height 41
click at [455, 501] on button "button" at bounding box center [442, 479] width 104 height 59
click at [211, 361] on button "s" at bounding box center [215, 365] width 41 height 41
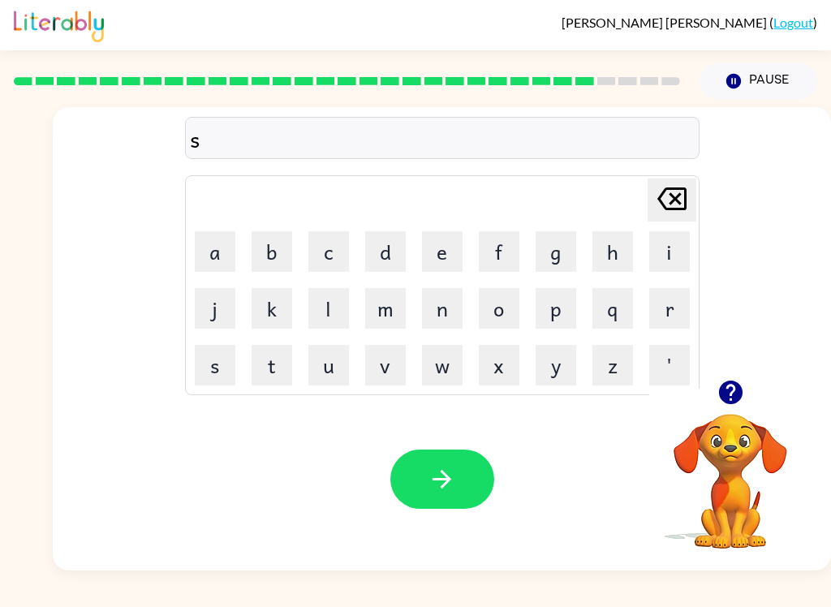
click at [269, 368] on button "t" at bounding box center [272, 365] width 41 height 41
click at [665, 308] on button "r" at bounding box center [669, 308] width 41 height 41
click at [214, 242] on button "a" at bounding box center [215, 251] width 41 height 41
click at [670, 258] on button "i" at bounding box center [669, 251] width 41 height 41
click at [442, 312] on button "n" at bounding box center [442, 308] width 41 height 41
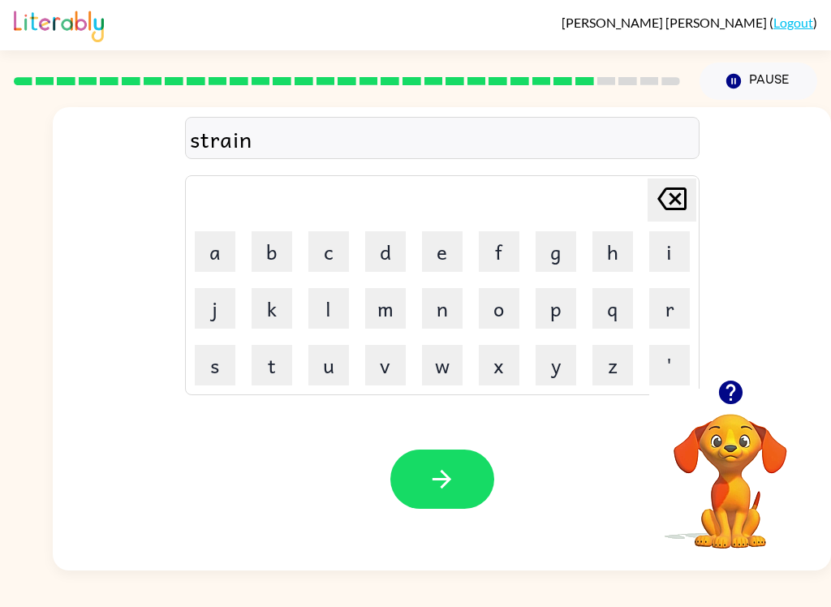
click at [445, 492] on icon "button" at bounding box center [442, 479] width 28 height 28
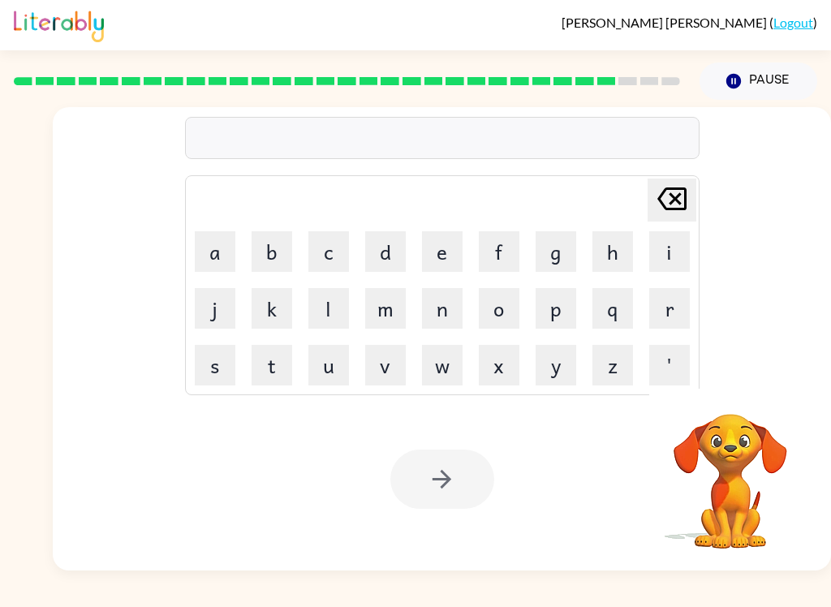
click at [197, 376] on button "s" at bounding box center [215, 365] width 41 height 41
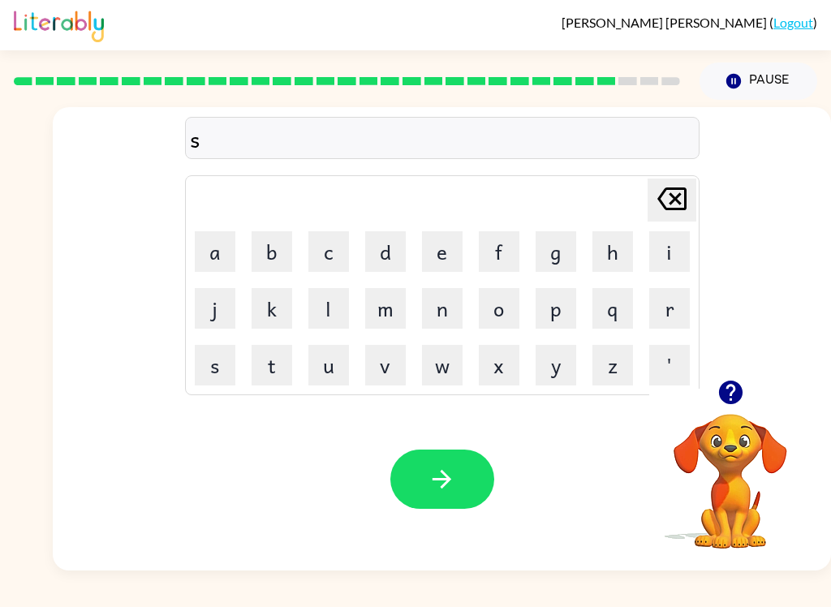
click at [614, 243] on button "h" at bounding box center [613, 251] width 41 height 41
click at [206, 308] on button "j" at bounding box center [215, 308] width 41 height 41
click at [683, 200] on icon "[PERSON_NAME] last character input" at bounding box center [672, 198] width 39 height 39
click at [562, 300] on button "p" at bounding box center [556, 308] width 41 height 41
click at [446, 243] on button "e" at bounding box center [442, 251] width 41 height 41
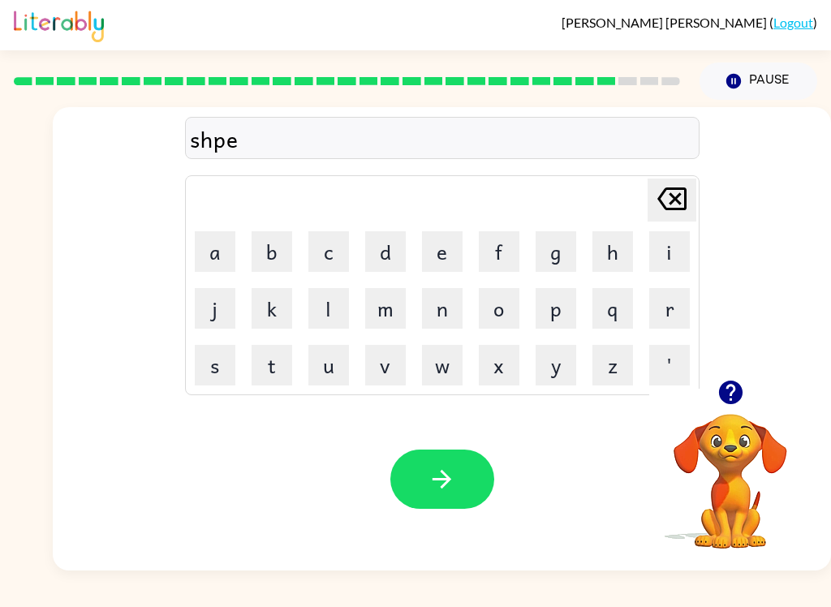
click at [446, 477] on icon "button" at bounding box center [442, 479] width 19 height 19
click at [442, 249] on button "e" at bounding box center [442, 251] width 41 height 41
click at [501, 367] on button "x" at bounding box center [499, 365] width 41 height 41
click at [454, 249] on button "e" at bounding box center [442, 251] width 41 height 41
click at [326, 307] on button "l" at bounding box center [328, 308] width 41 height 41
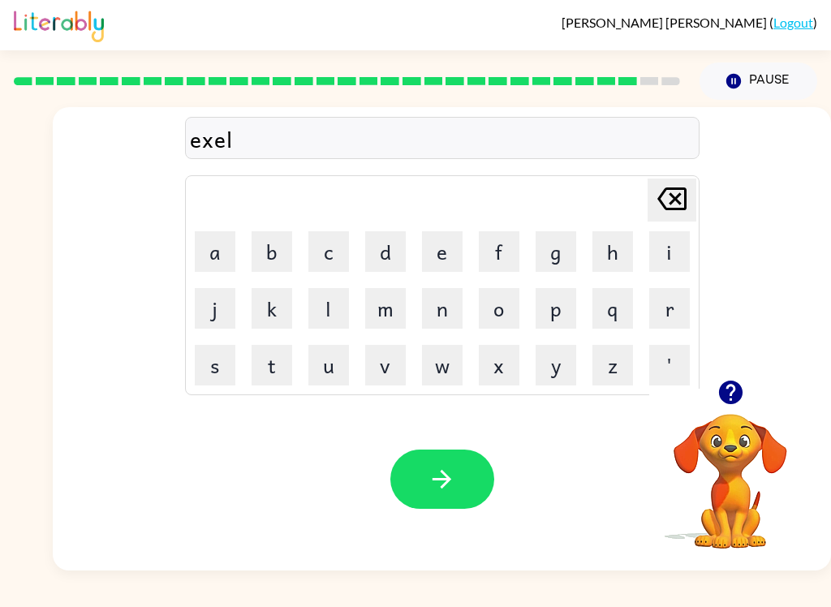
click at [436, 246] on button "e" at bounding box center [442, 251] width 41 height 41
click at [441, 303] on button "n" at bounding box center [442, 308] width 41 height 41
click at [269, 367] on button "t" at bounding box center [272, 365] width 41 height 41
click at [459, 474] on button "button" at bounding box center [442, 479] width 104 height 59
click at [217, 308] on button "j" at bounding box center [215, 308] width 41 height 41
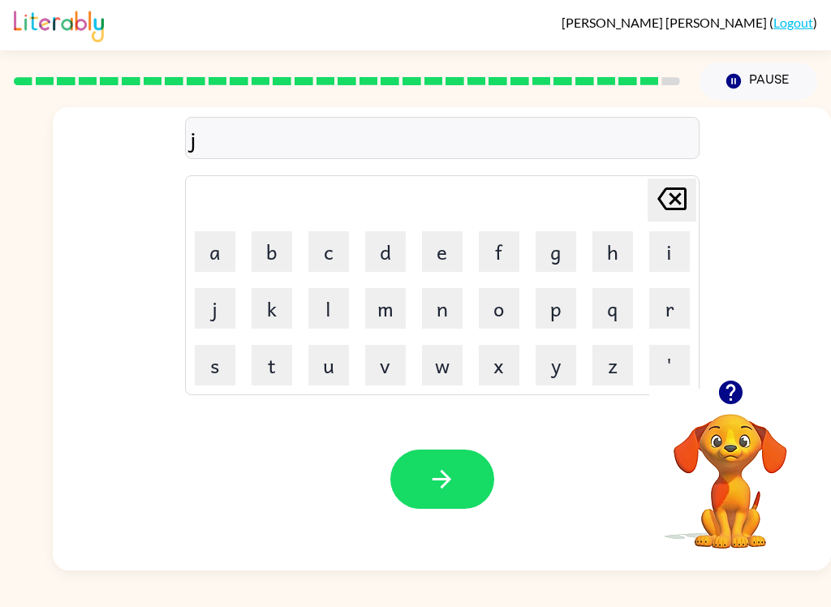
click at [505, 293] on button "o" at bounding box center [499, 308] width 41 height 41
click at [265, 248] on button "b" at bounding box center [272, 251] width 41 height 41
click at [665, 311] on button "r" at bounding box center [669, 308] width 41 height 41
click at [676, 253] on button "i" at bounding box center [669, 251] width 41 height 41
click at [334, 242] on button "c" at bounding box center [328, 251] width 41 height 41
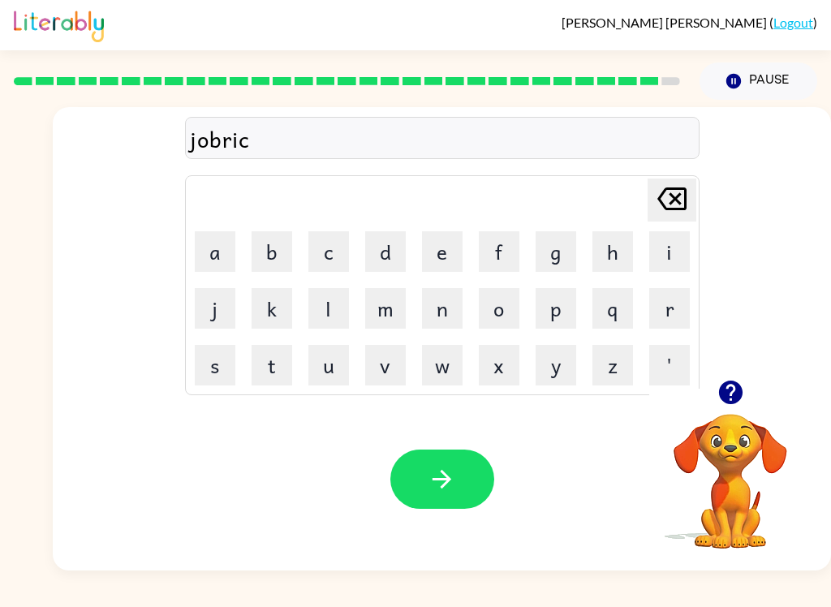
click at [456, 258] on button "e" at bounding box center [442, 251] width 41 height 41
click at [678, 305] on button "r" at bounding box center [669, 308] width 41 height 41
click at [434, 465] on button "button" at bounding box center [442, 479] width 104 height 59
